Goal: Complete application form: Complete application form

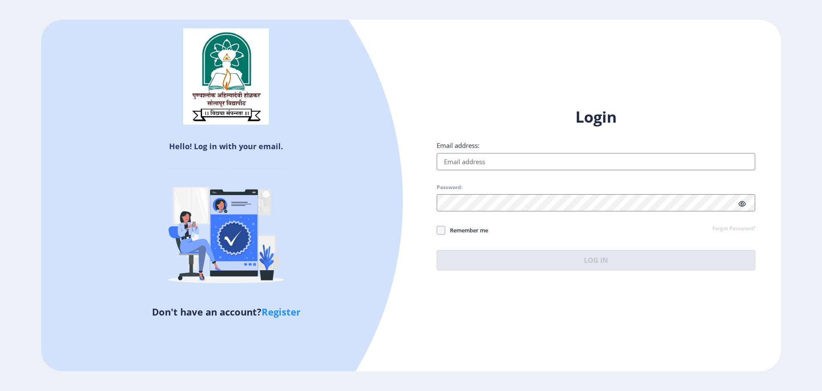
type input "[EMAIL_ADDRESS][DOMAIN_NAME]"
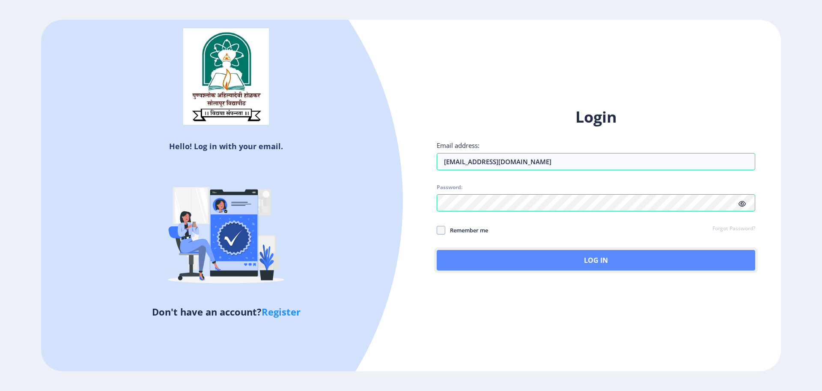
click at [553, 260] on button "Log In" at bounding box center [596, 260] width 319 height 21
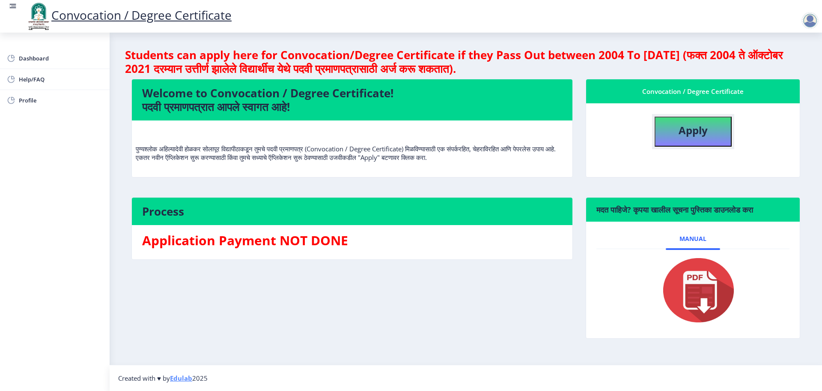
click at [688, 132] on b "Apply" at bounding box center [693, 130] width 29 height 14
select select
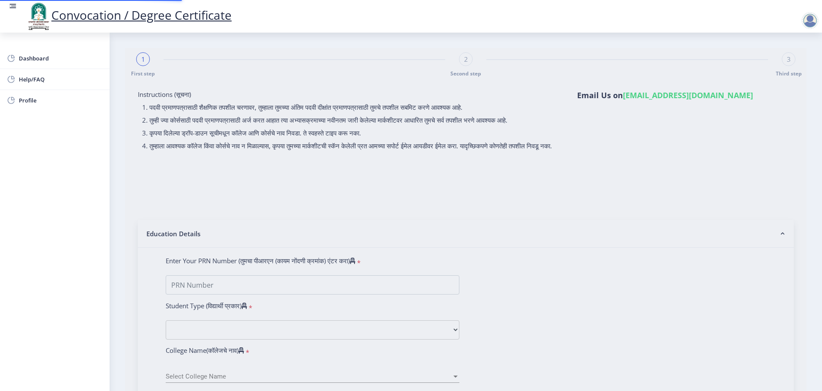
select select "Regular"
select select "2025"
select select "PASS CLASS"
type input "2022203307"
type input "[PERSON_NAME]"
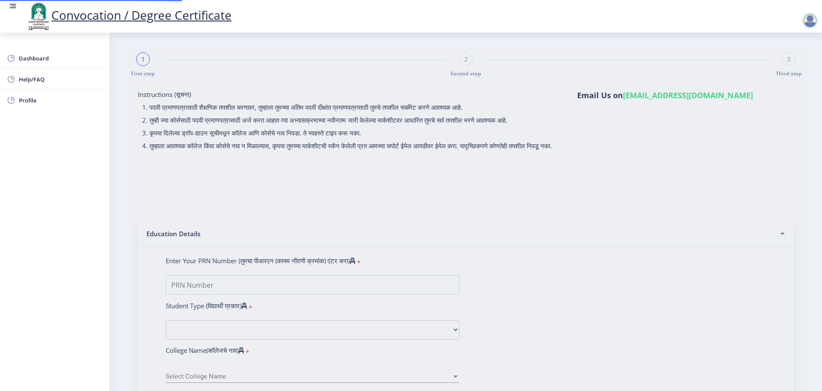
type input "[DEMOGRAPHIC_DATA]"
select select "April"
select select "English"
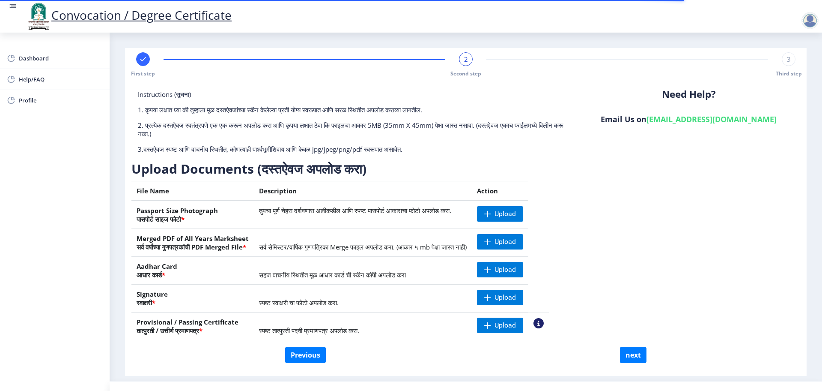
click at [147, 61] on div at bounding box center [143, 59] width 14 height 14
select select "Regular"
select select "English"
select select "April"
select select "PASS CLASS"
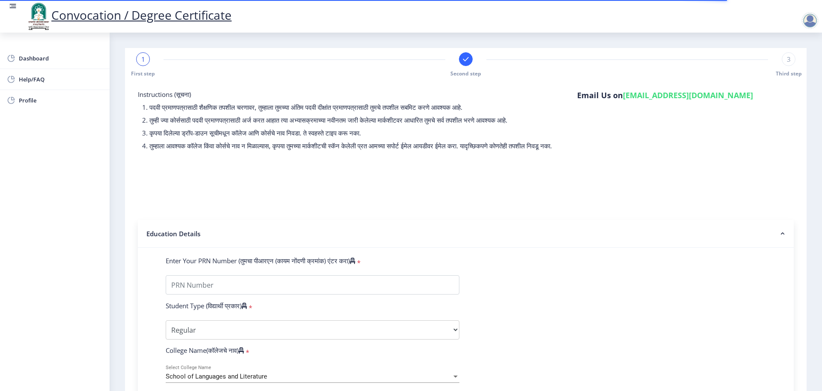
scroll to position [214, 0]
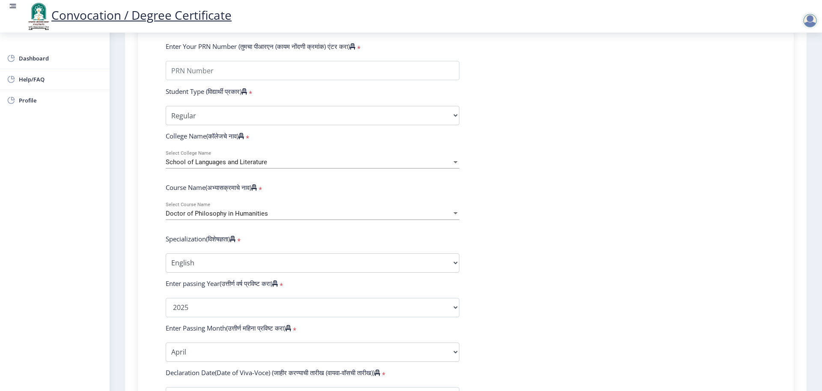
click at [218, 166] on span "School of Languages and Literature" at bounding box center [217, 162] width 102 height 8
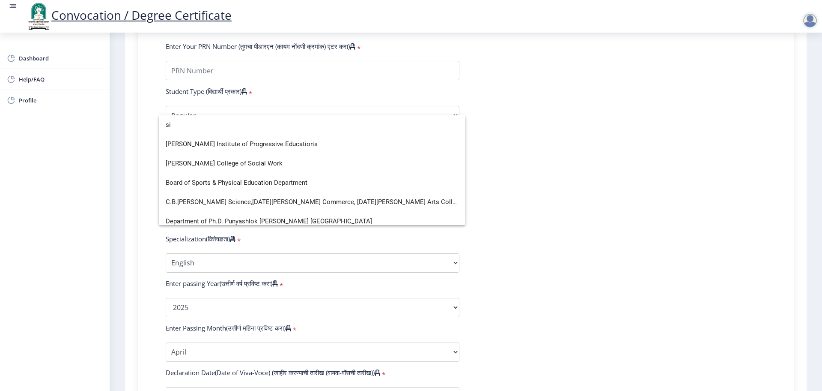
scroll to position [6, 0]
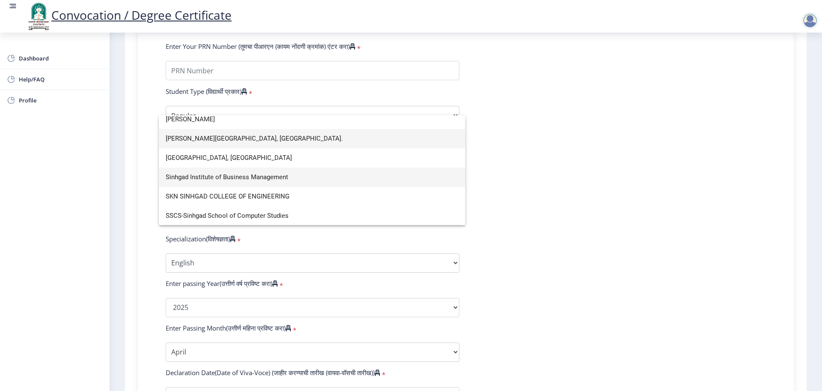
type input "[PERSON_NAME]"
click at [222, 178] on span "Sinhgad Institute of Business Management" at bounding box center [312, 176] width 293 height 19
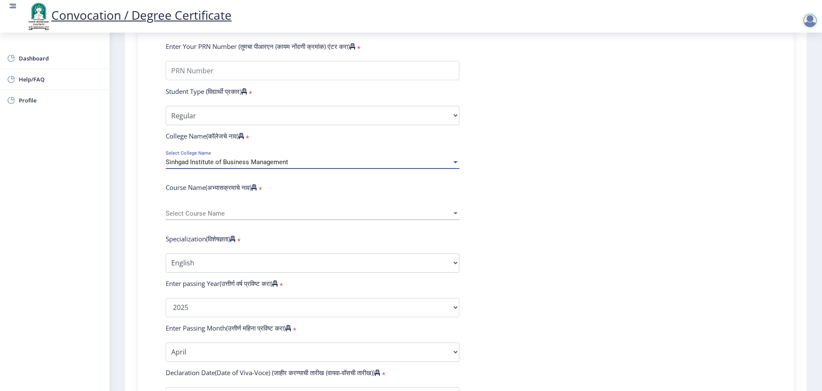
click at [325, 166] on div "Sinhgad Institute of Business Management" at bounding box center [309, 161] width 286 height 7
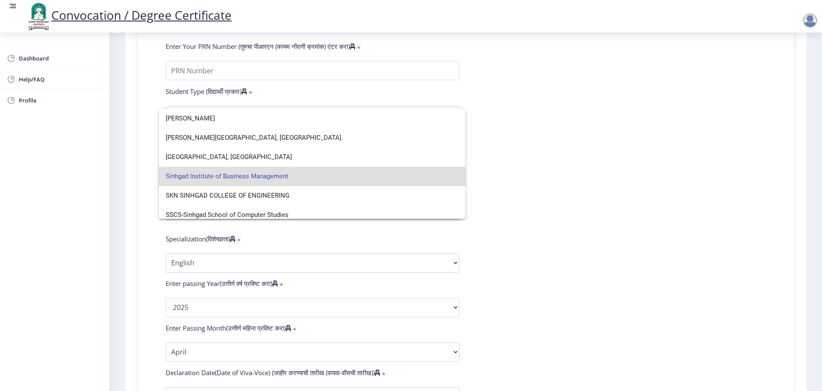
scroll to position [6, 0]
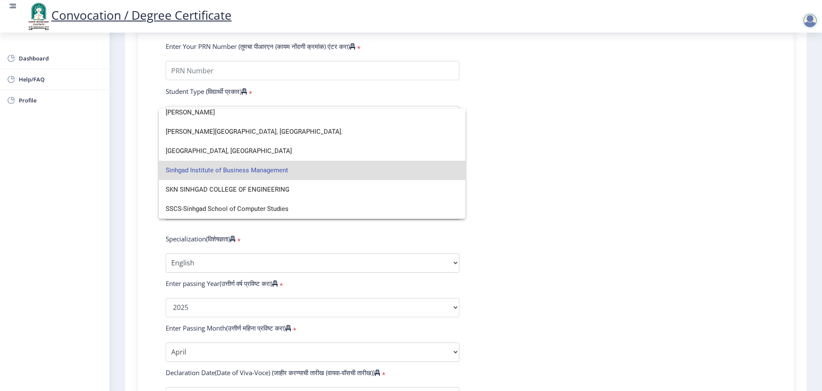
drag, startPoint x: 584, startPoint y: 180, endPoint x: 559, endPoint y: 186, distance: 25.9
click at [584, 181] on div at bounding box center [411, 195] width 822 height 391
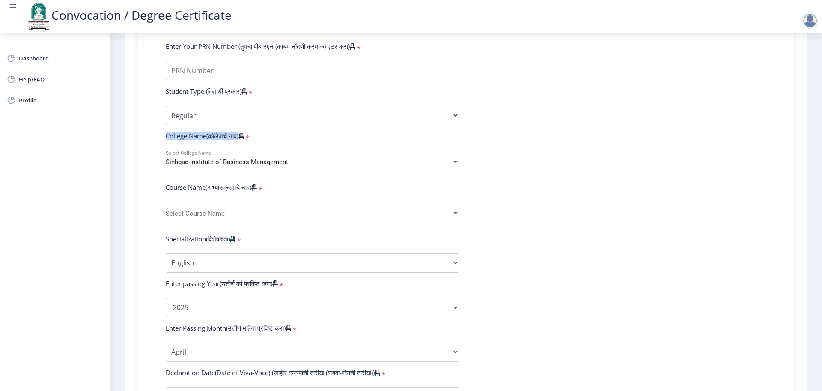
drag, startPoint x: 165, startPoint y: 143, endPoint x: 243, endPoint y: 149, distance: 77.7
click at [243, 143] on div "College Name(कॉलेजचे नाव) *" at bounding box center [312, 137] width 307 height 12
copy label "College Name(कॉलेजचे नाव)"
drag, startPoint x: 157, startPoint y: 195, endPoint x: 256, endPoint y: 201, distance: 98.7
click at [256, 201] on div "Enter Your PRN Number (तुमचा पीआरएन (कायम नोंदणी क्रमांक) एंटर करा) * Student T…" at bounding box center [466, 314] width 626 height 544
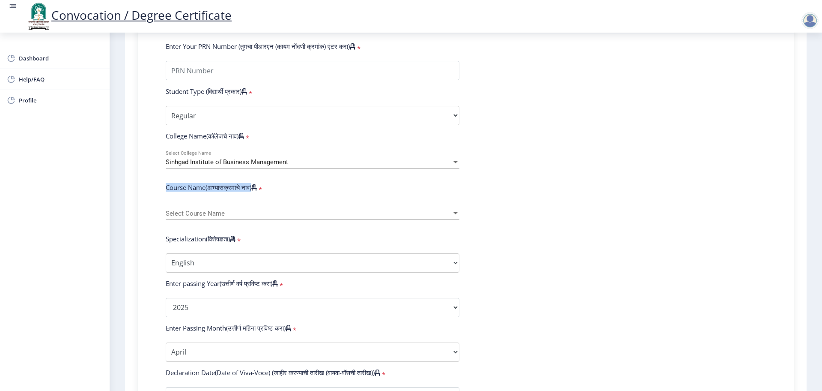
copy label "Course Name(अभ्यासक्रमाचे नाव)"
